Goal: Information Seeking & Learning: Learn about a topic

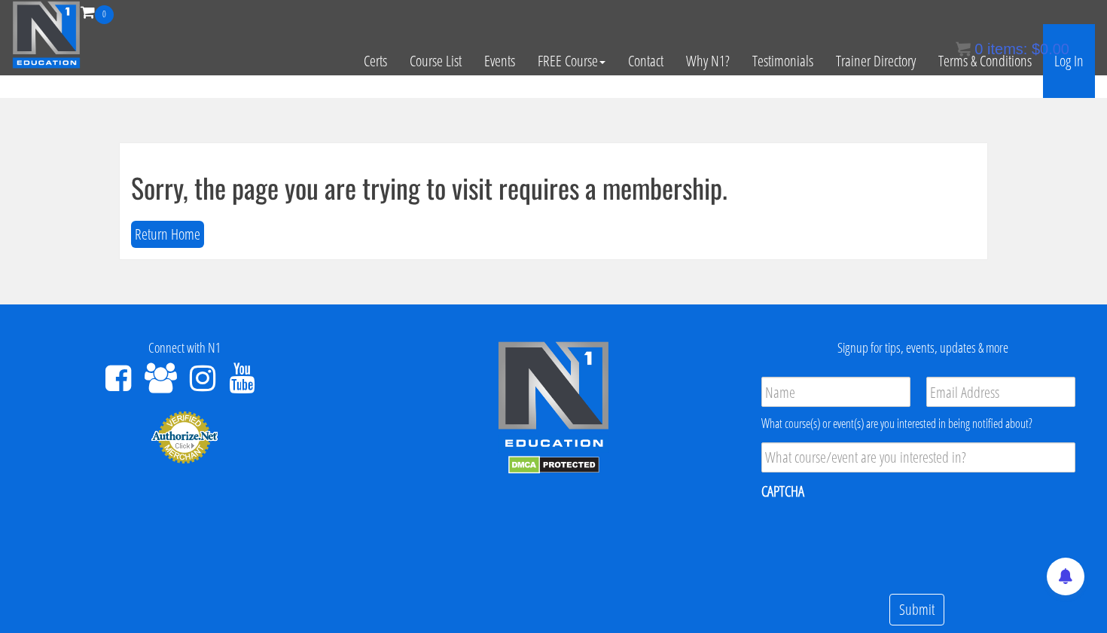
click at [1071, 63] on link "Log In" at bounding box center [1069, 61] width 52 height 74
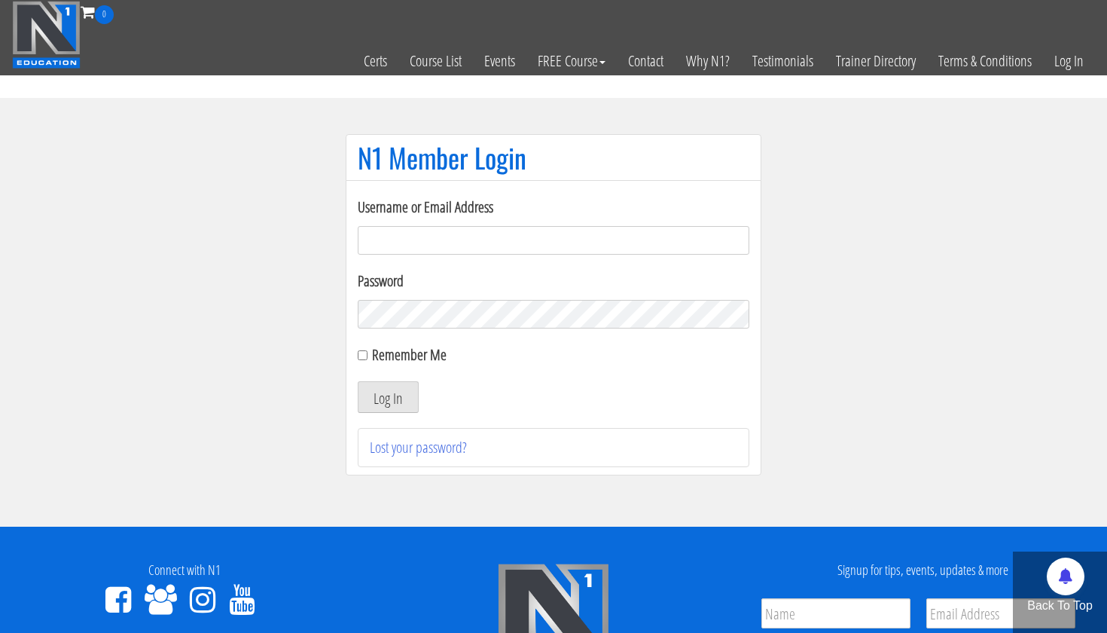
type input "[EMAIL_ADDRESS][DOMAIN_NAME]"
click at [388, 397] on button "Log In" at bounding box center [388, 397] width 61 height 32
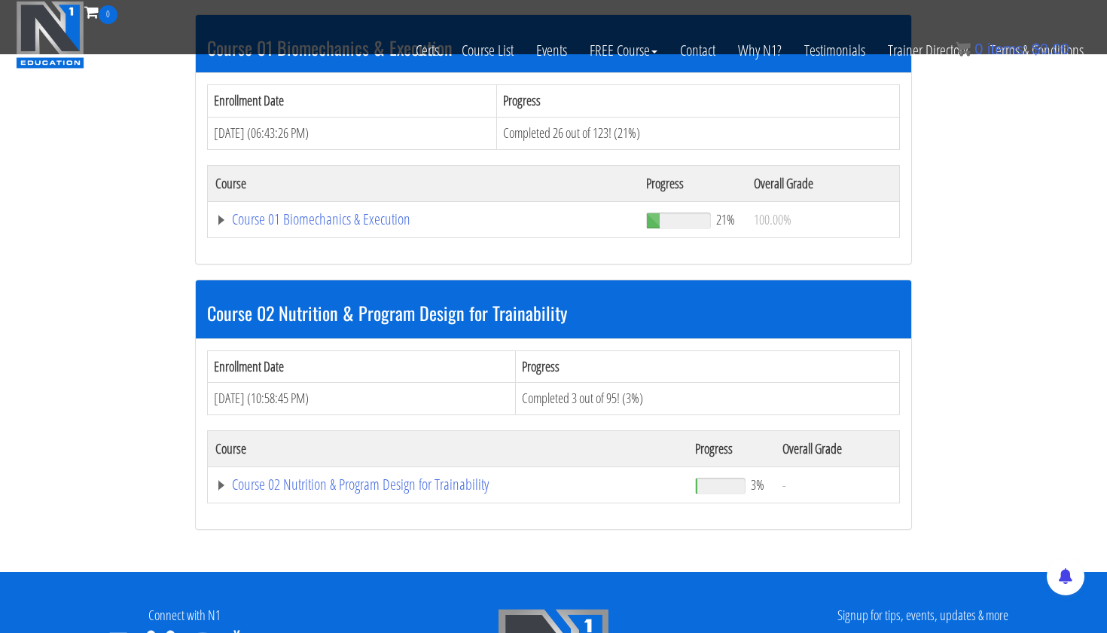
scroll to position [475, 0]
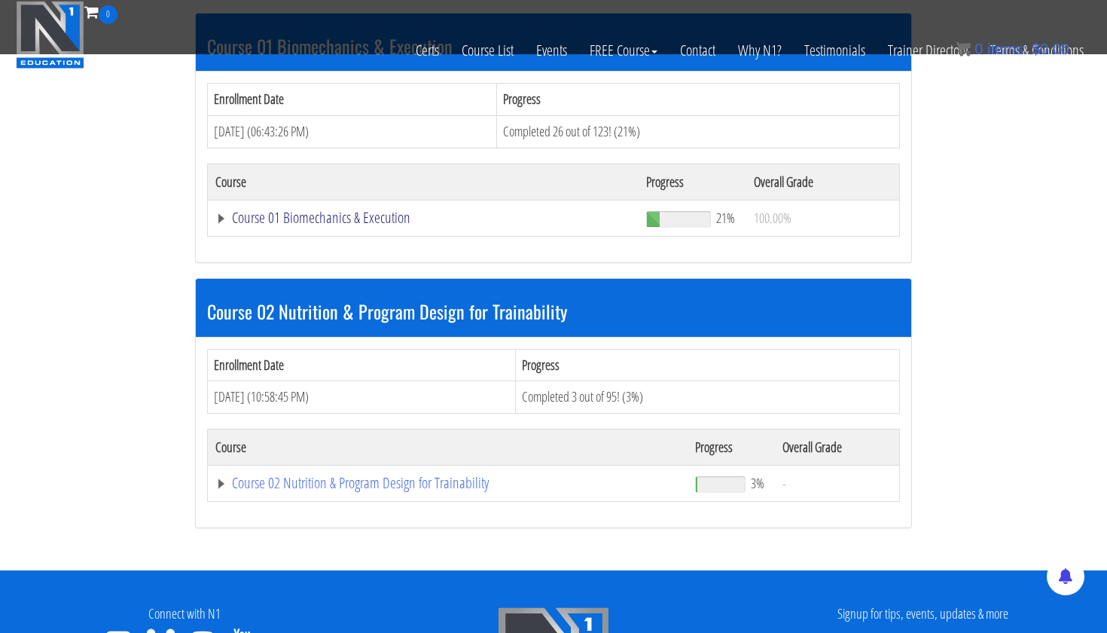
click at [379, 212] on link "Course 01 Biomechanics & Execution" at bounding box center [423, 217] width 416 height 15
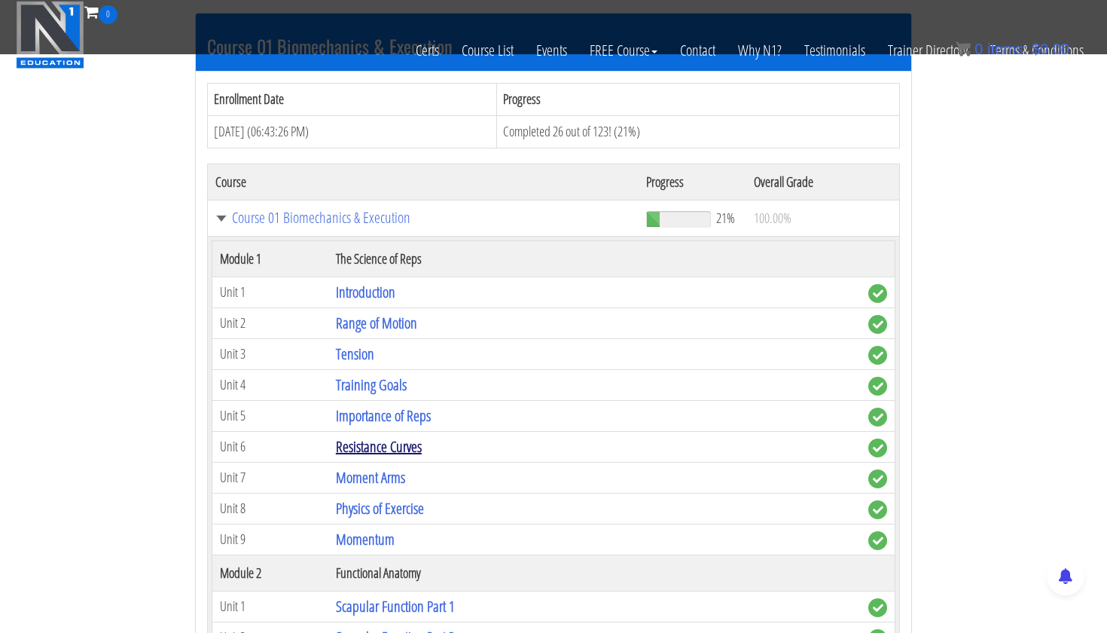
click at [391, 444] on link "Resistance Curves" at bounding box center [379, 446] width 86 height 20
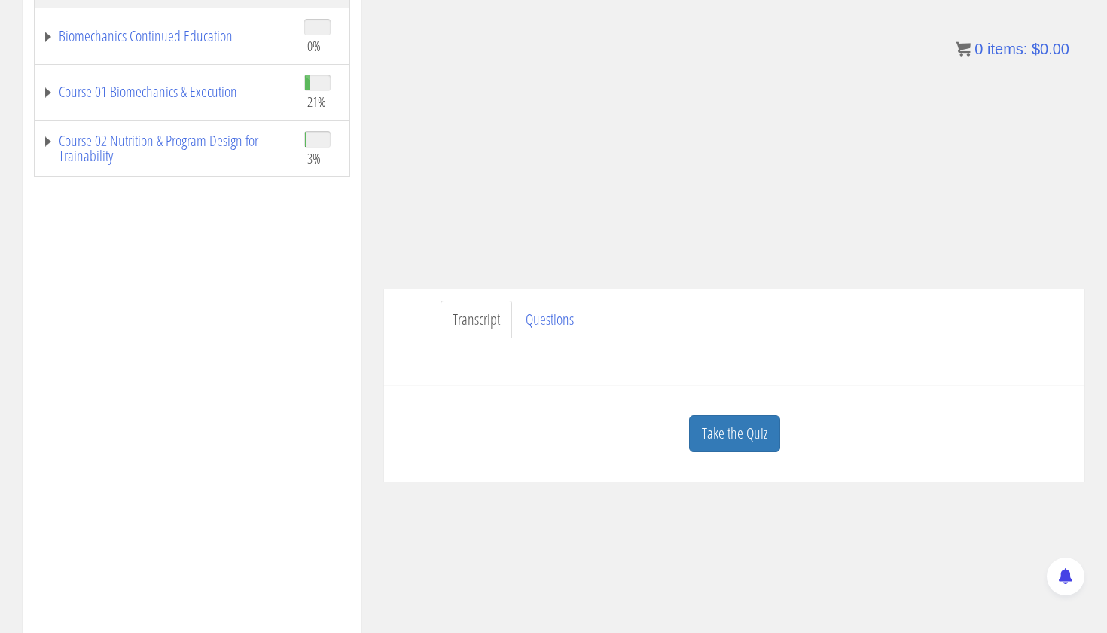
scroll to position [310, 0]
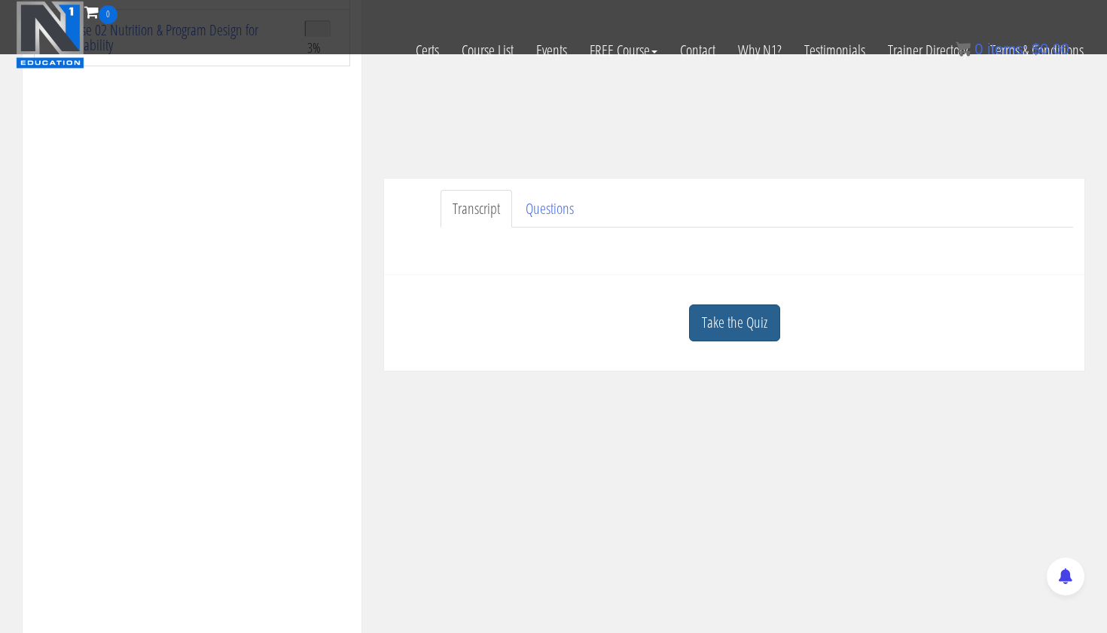
click at [722, 332] on link "Take the Quiz" at bounding box center [734, 322] width 91 height 37
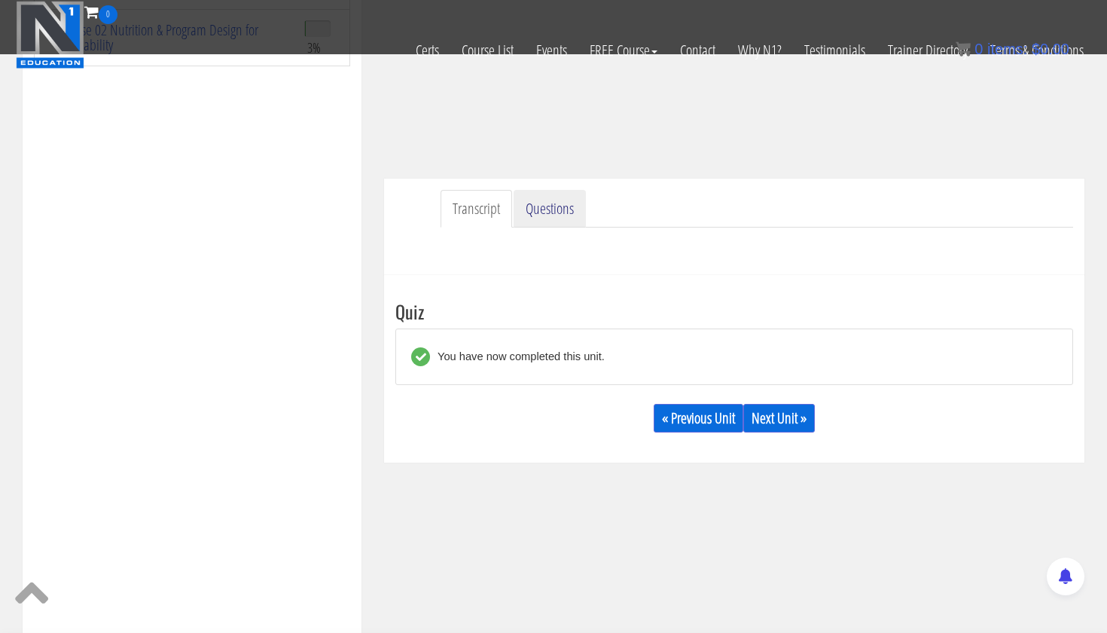
click at [541, 200] on link "Questions" at bounding box center [550, 209] width 72 height 38
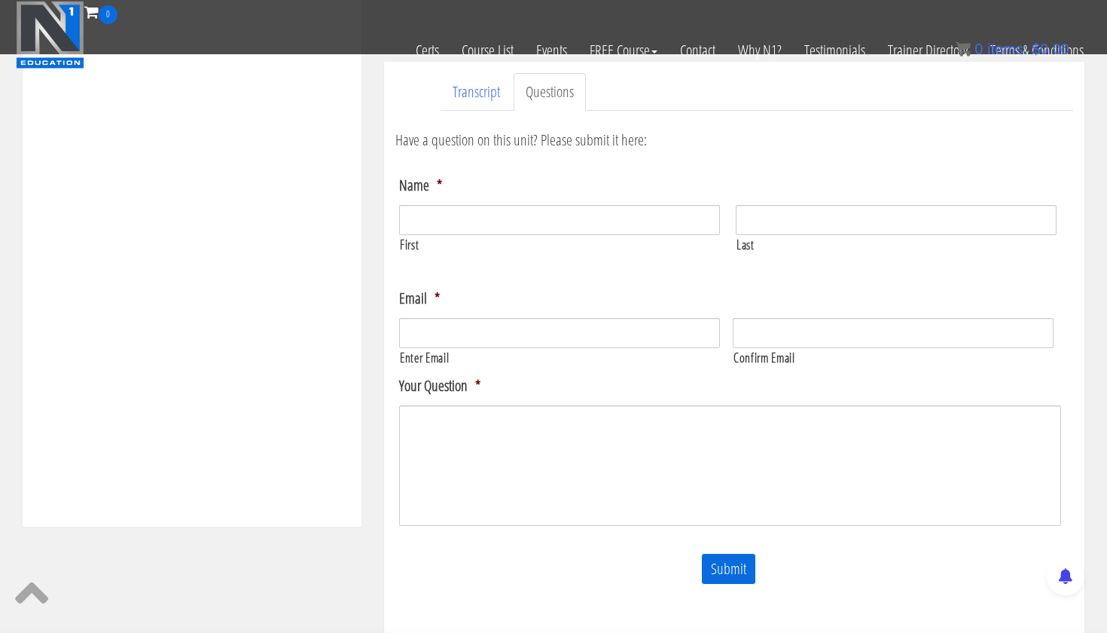
scroll to position [429, 0]
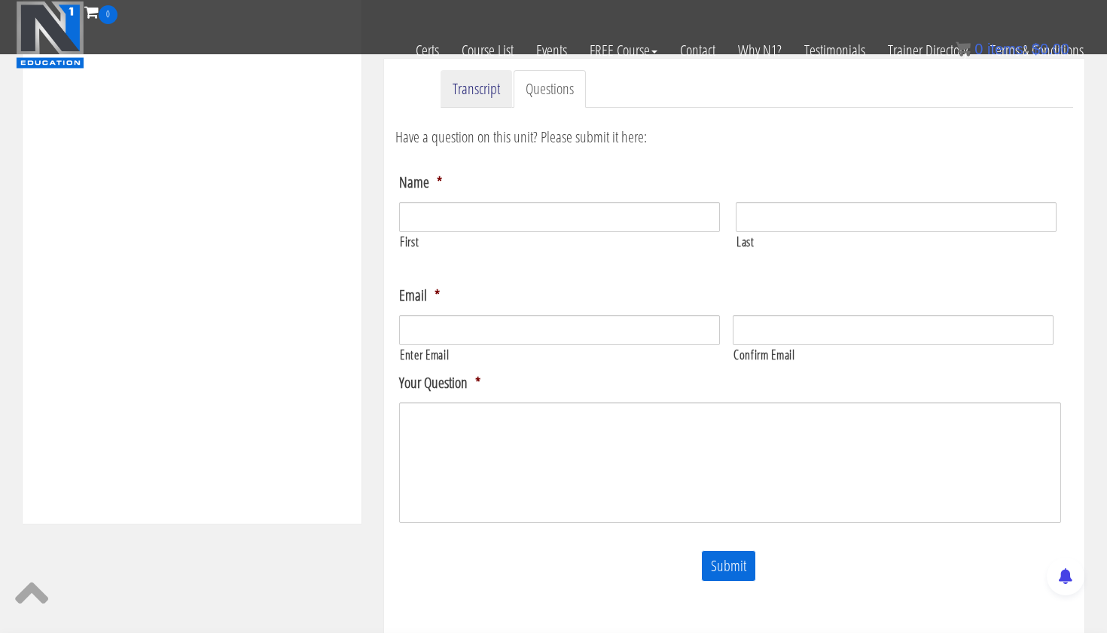
click at [473, 100] on link "Transcript" at bounding box center [477, 89] width 72 height 38
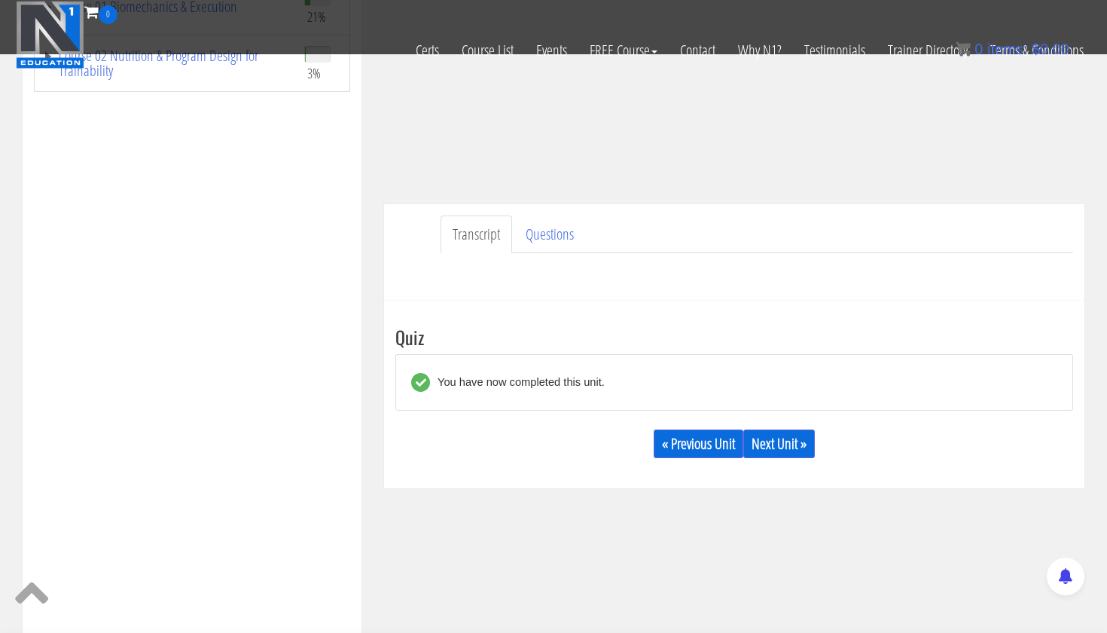
scroll to position [296, 0]
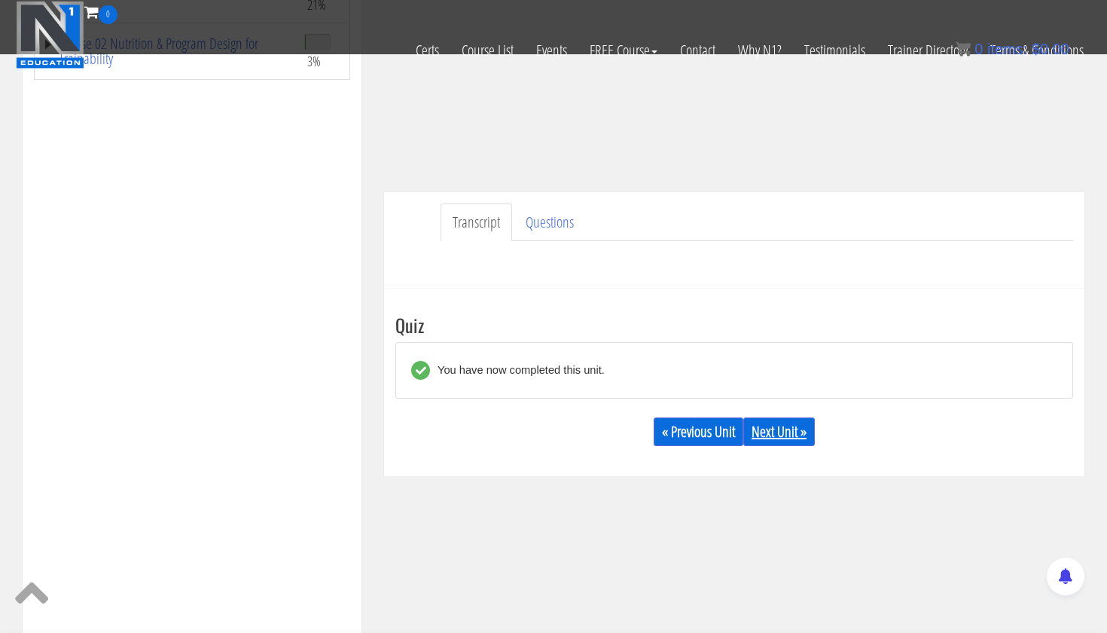
click at [774, 429] on link "Next Unit »" at bounding box center [780, 431] width 72 height 29
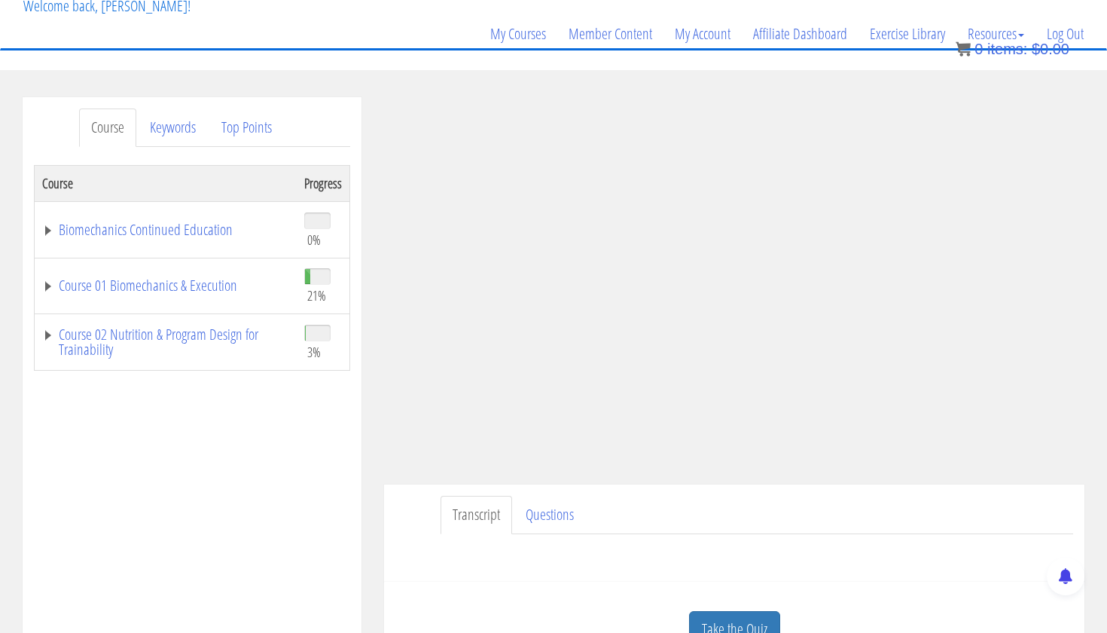
scroll to position [82, 0]
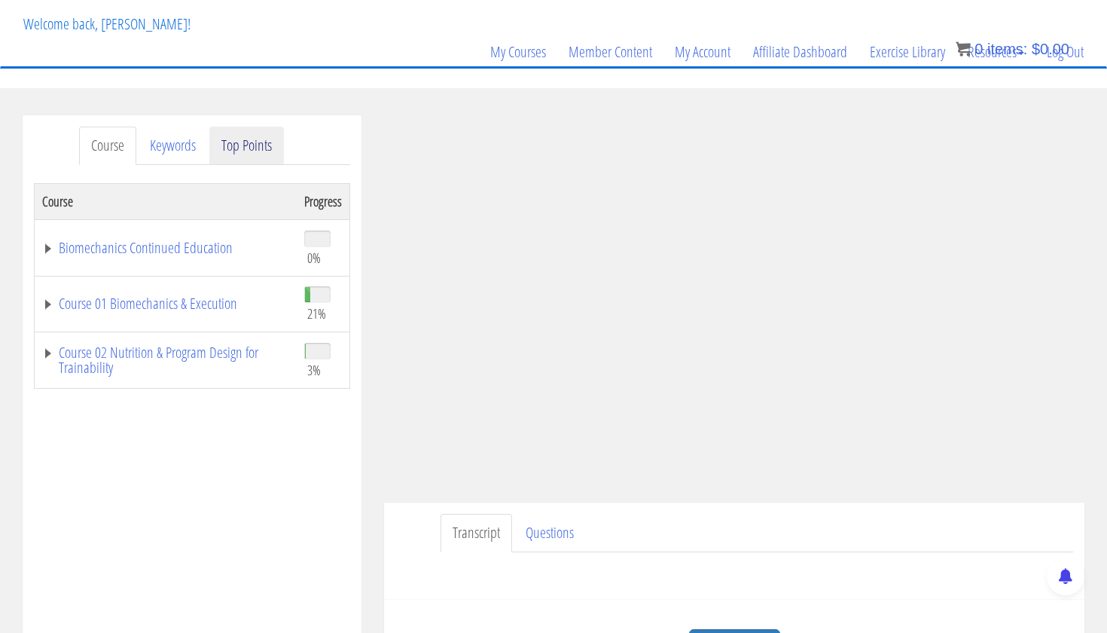
click at [267, 151] on link "Top Points" at bounding box center [246, 146] width 75 height 38
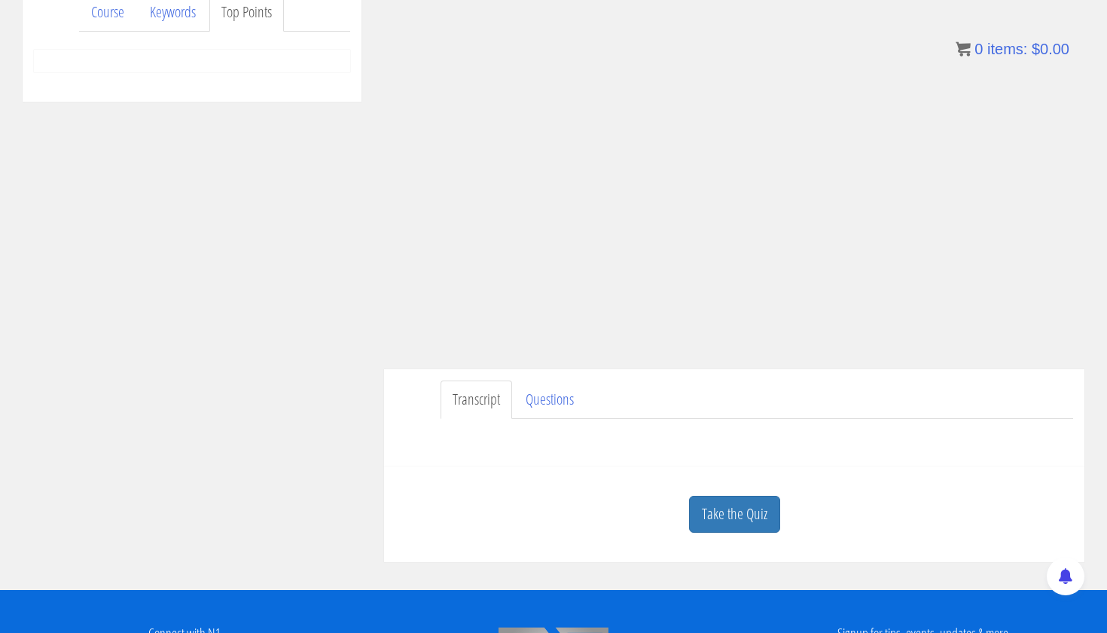
scroll to position [212, 0]
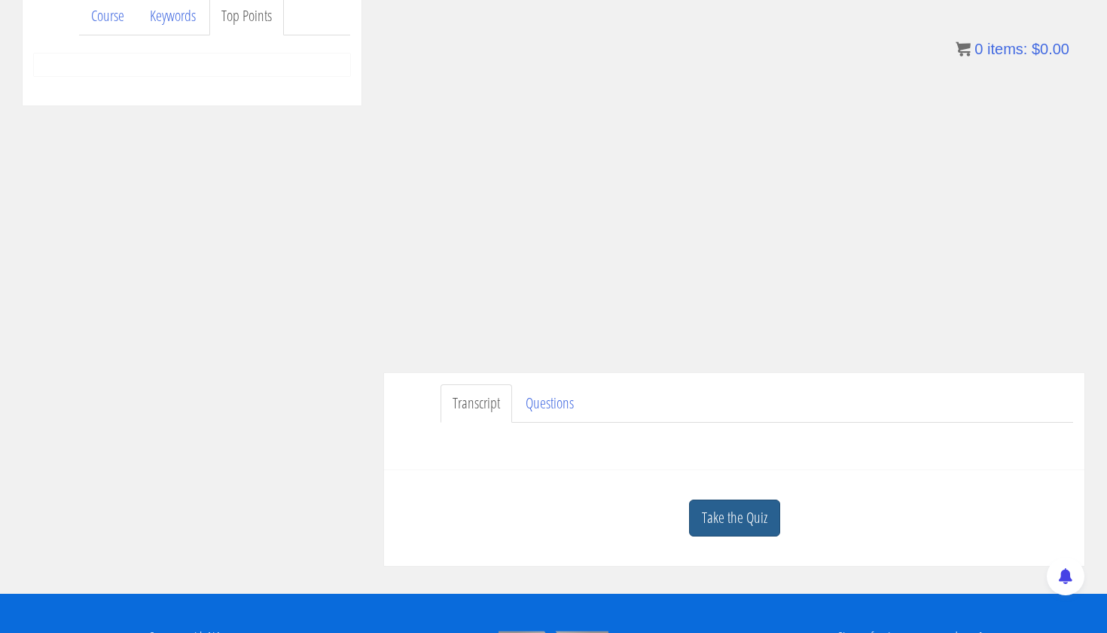
click at [551, 527] on link "Take the Quiz" at bounding box center [734, 517] width 91 height 37
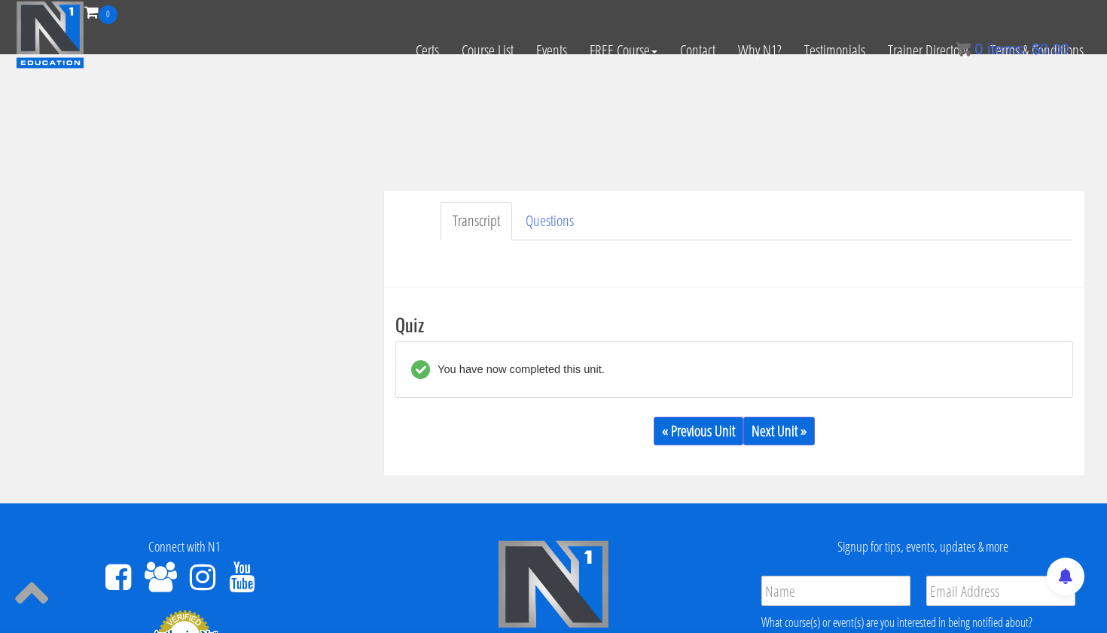
scroll to position [349, 0]
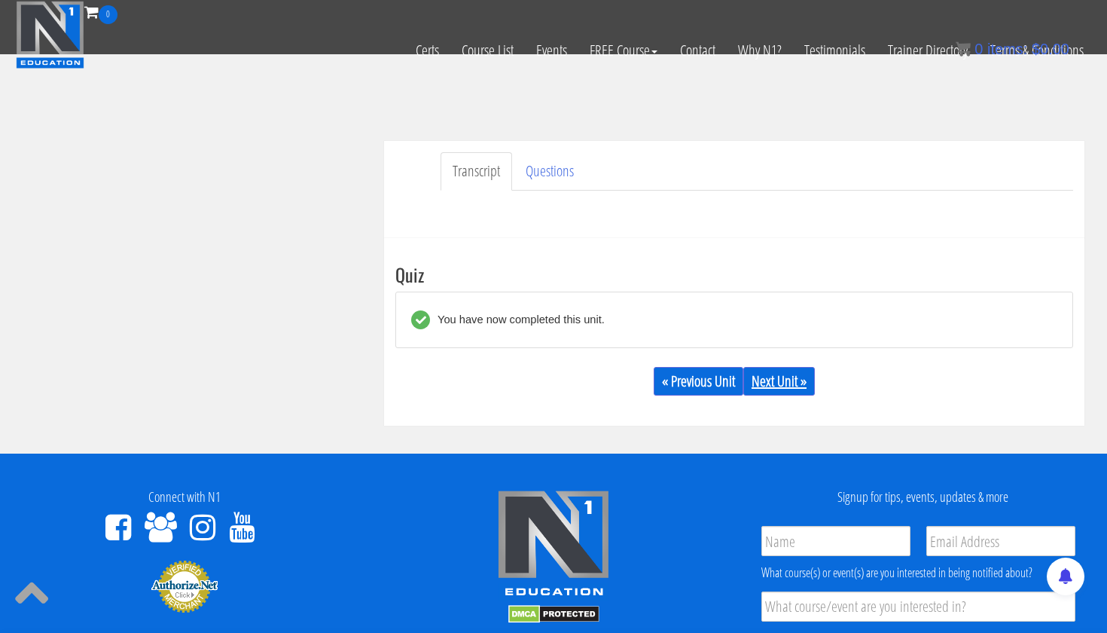
click at [551, 386] on link "Next Unit »" at bounding box center [780, 381] width 72 height 29
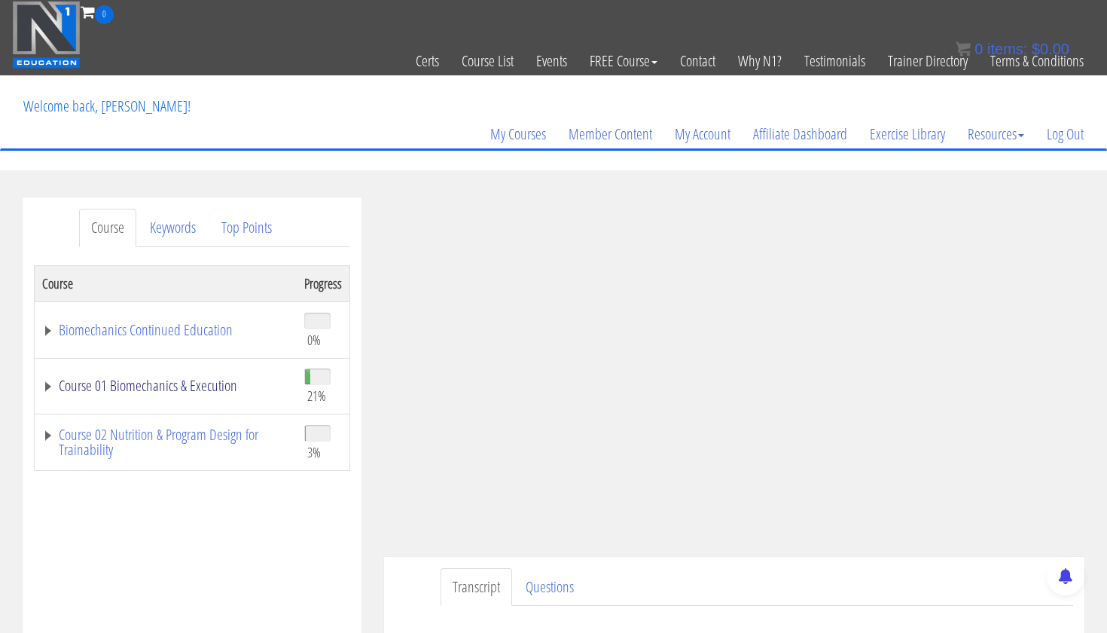
click at [191, 385] on link "Course 01 Biomechanics & Execution" at bounding box center [165, 385] width 247 height 15
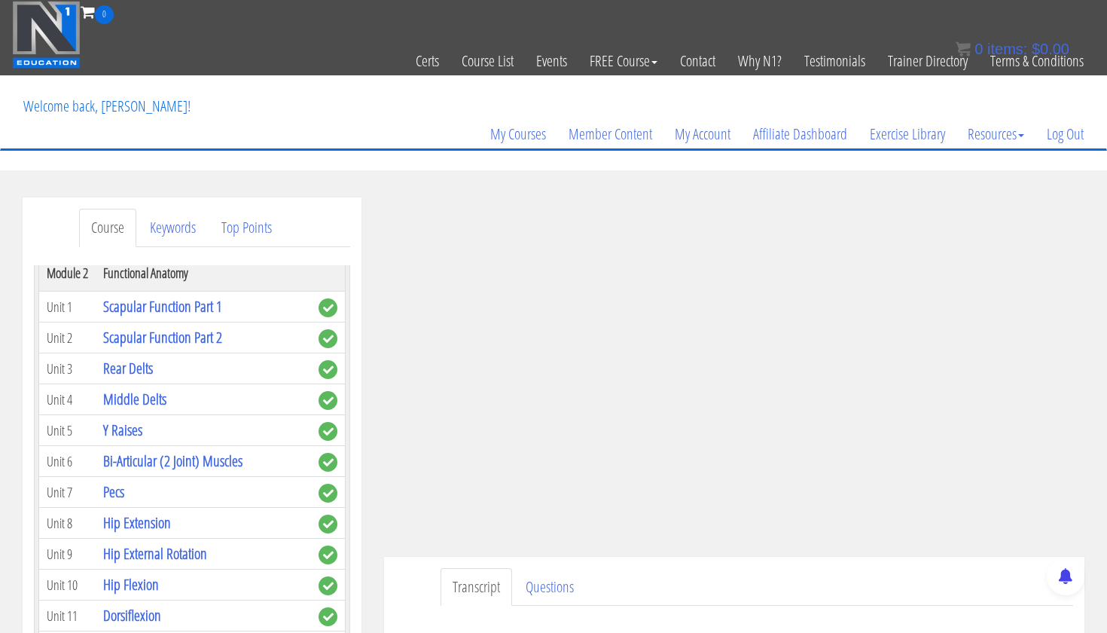
scroll to position [341, 0]
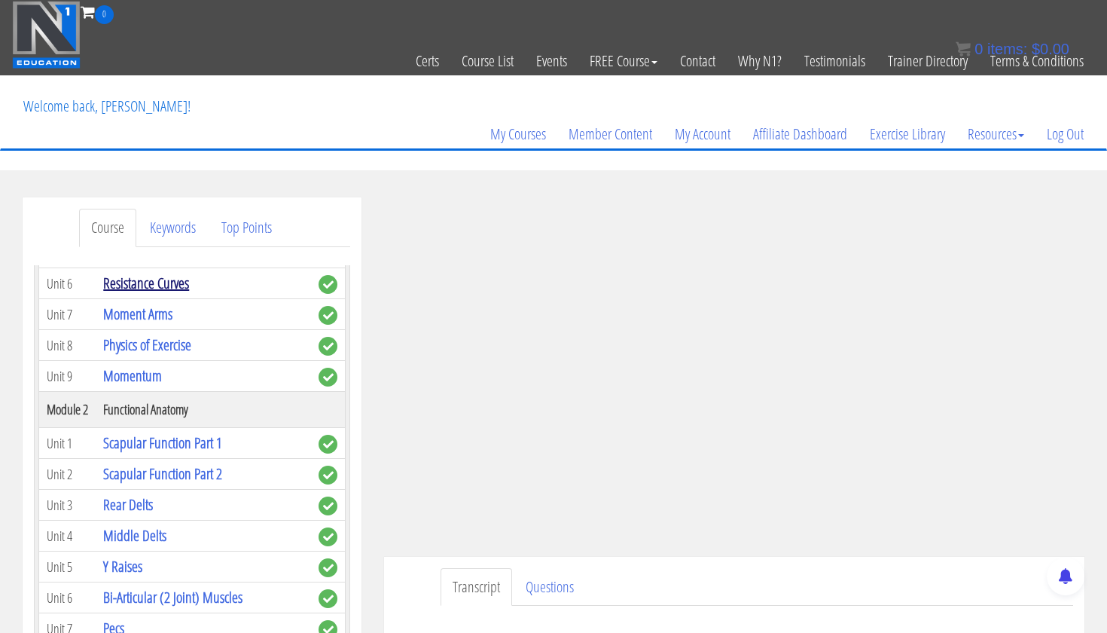
click at [163, 293] on link "Resistance Curves" at bounding box center [146, 283] width 86 height 20
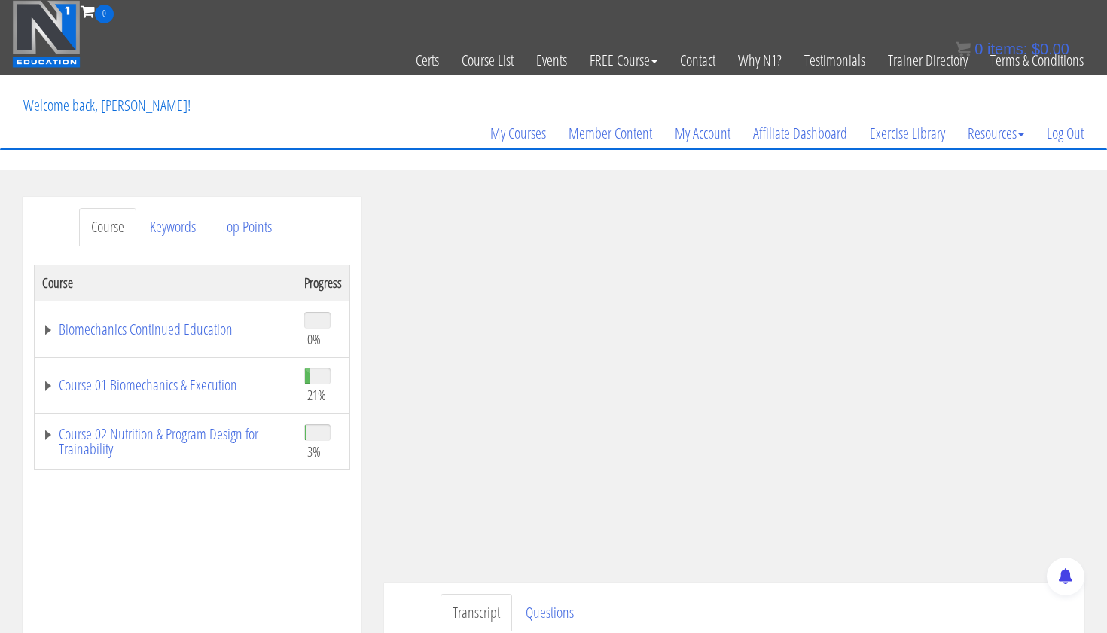
scroll to position [2, 0]
